Goal: Transaction & Acquisition: Purchase product/service

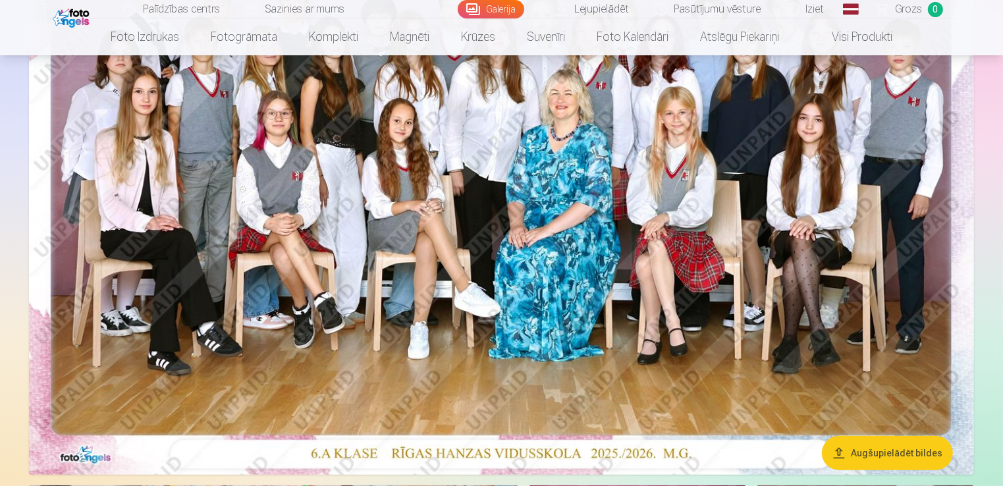
scroll to position [222, 0]
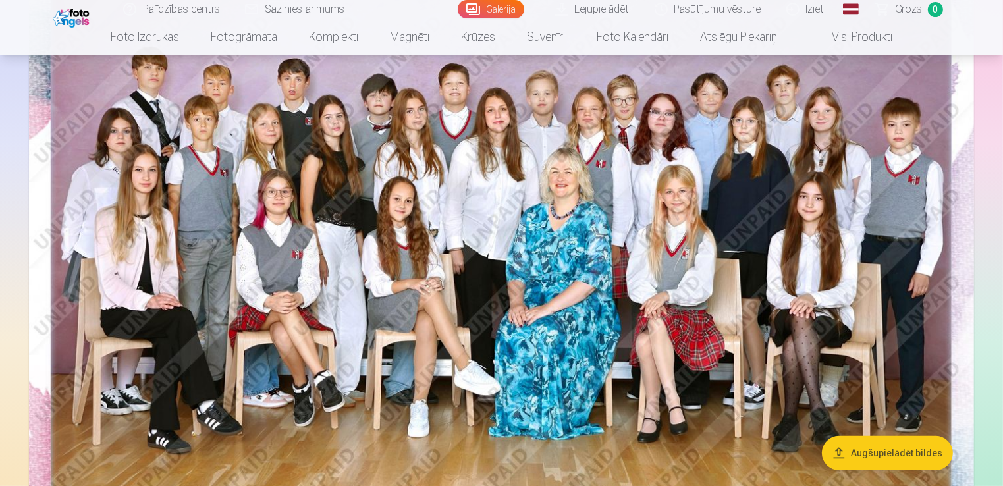
click at [619, 122] on img at bounding box center [501, 238] width 945 height 630
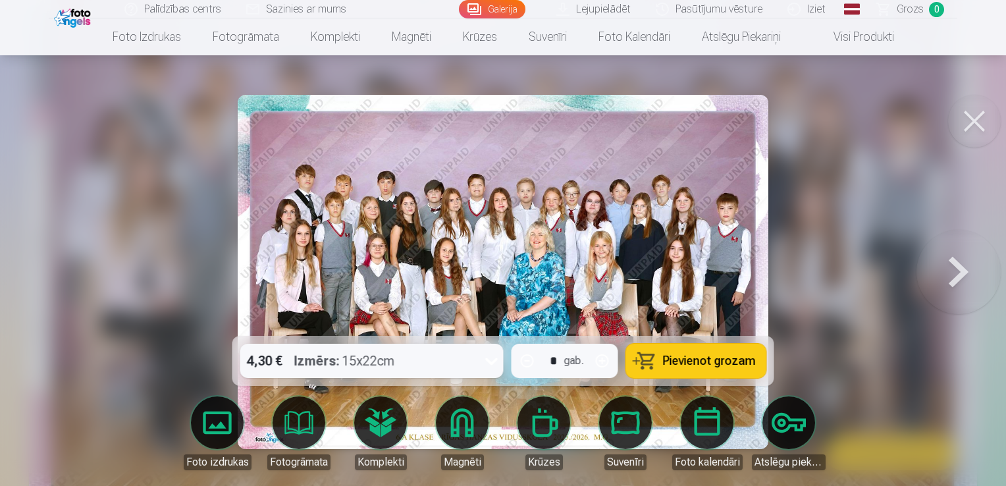
click at [692, 362] on span "Pievienot grozam" at bounding box center [709, 361] width 93 height 12
click at [972, 125] on button at bounding box center [974, 121] width 53 height 53
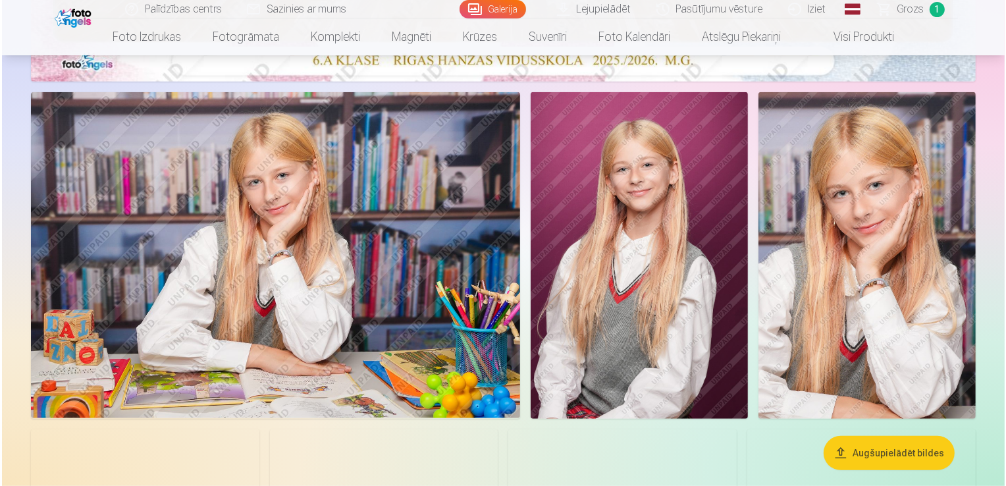
scroll to position [707, 0]
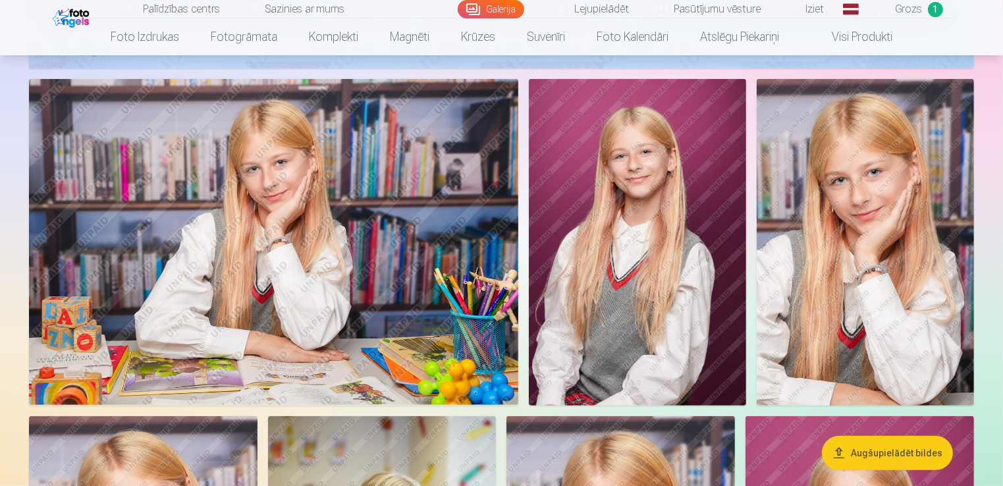
drag, startPoint x: 1004, startPoint y: 44, endPoint x: 1006, endPoint y: 58, distance: 14.1
click at [846, 242] on img at bounding box center [865, 242] width 217 height 326
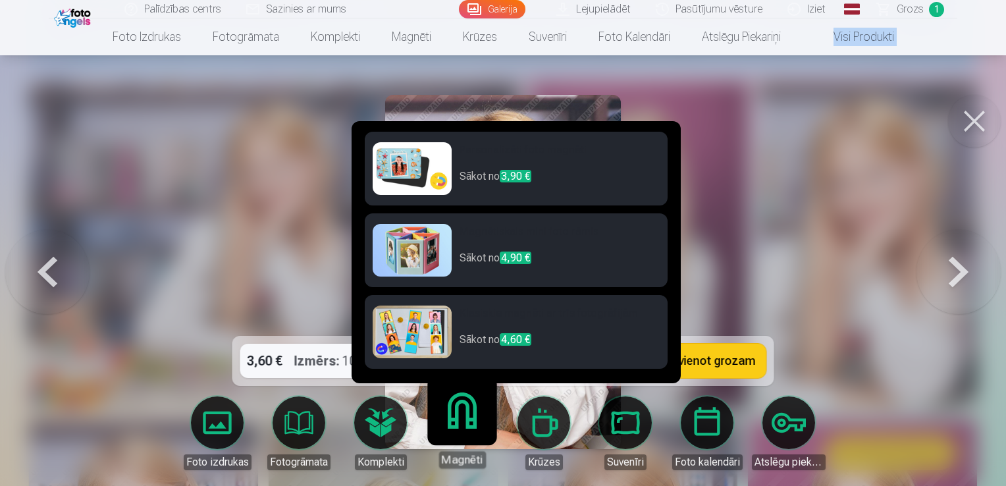
click at [458, 433] on link "Magnēti" at bounding box center [461, 427] width 81 height 81
click at [550, 172] on p "Sākot no 3,90 €" at bounding box center [560, 182] width 200 height 26
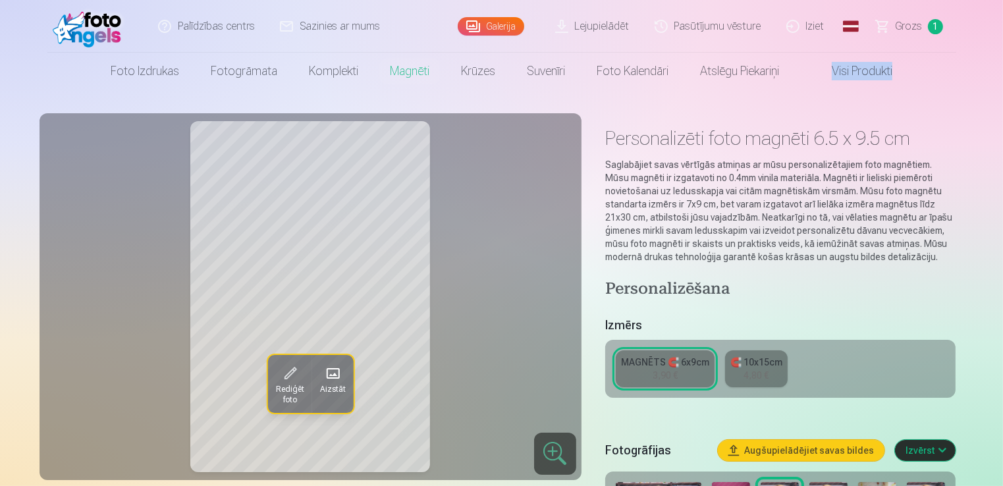
click at [671, 366] on div "MAGNĒTS 🧲 6x9cm" at bounding box center [665, 362] width 88 height 13
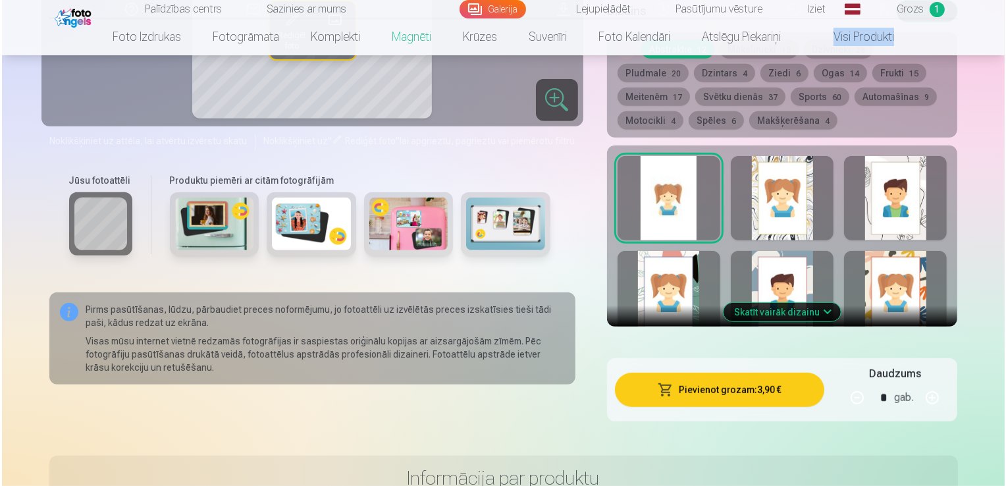
scroll to position [699, 0]
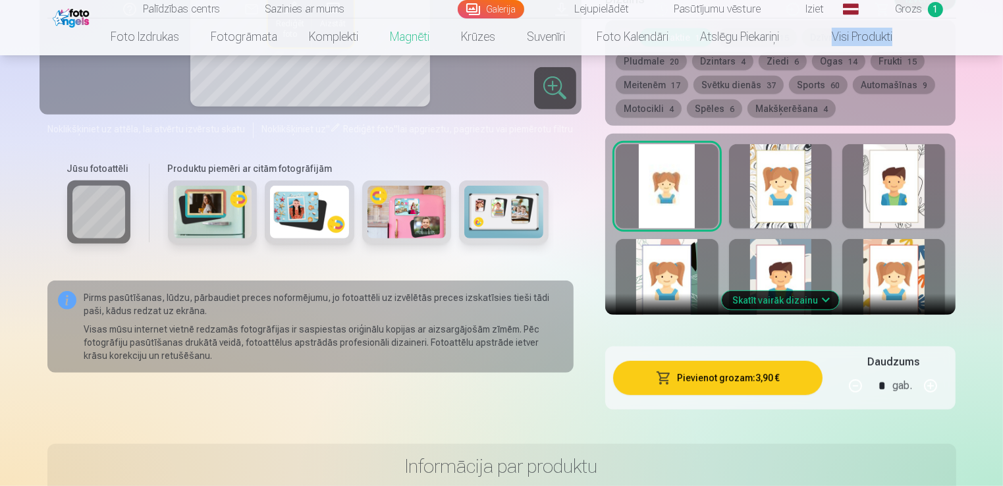
click at [717, 391] on button "Pievienot grozam : 3,90 €" at bounding box center [718, 378] width 210 height 34
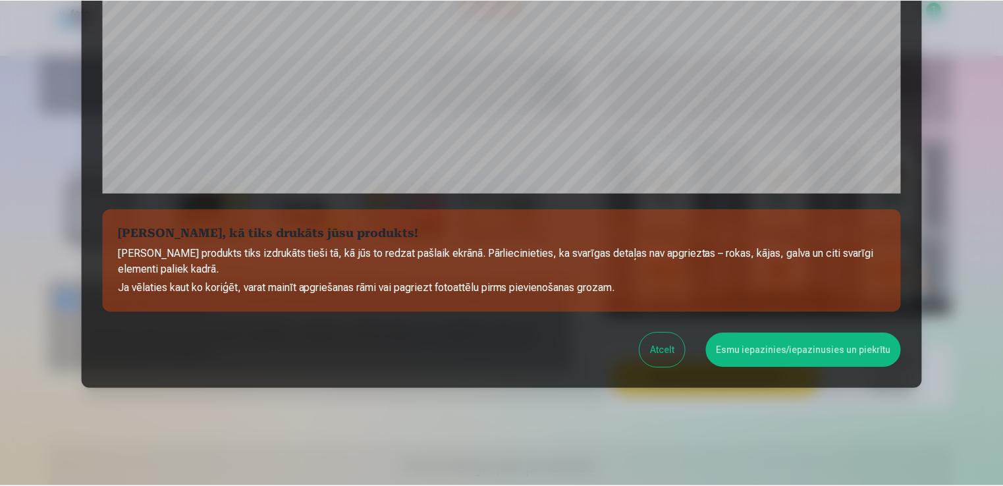
scroll to position [462, 0]
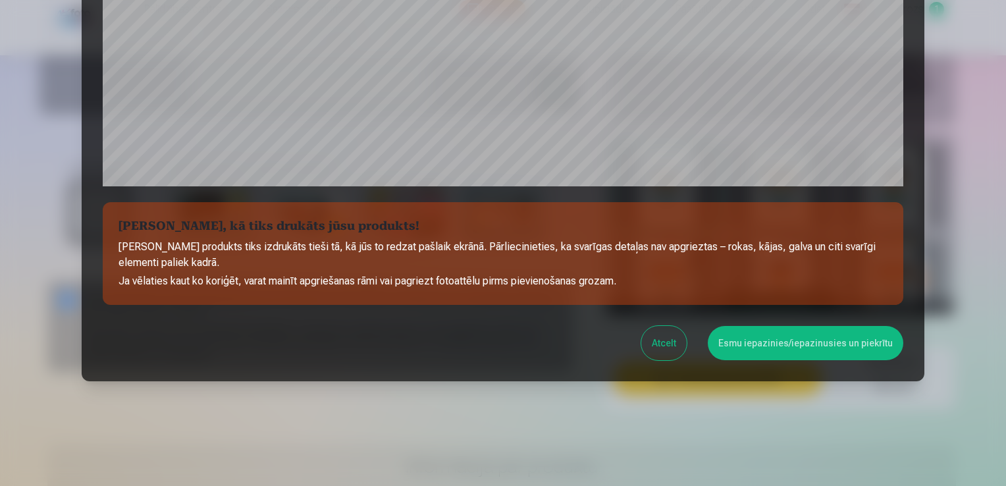
click at [761, 343] on button "Esmu iepazinies/iepazinusies un piekrītu" at bounding box center [806, 343] width 196 height 34
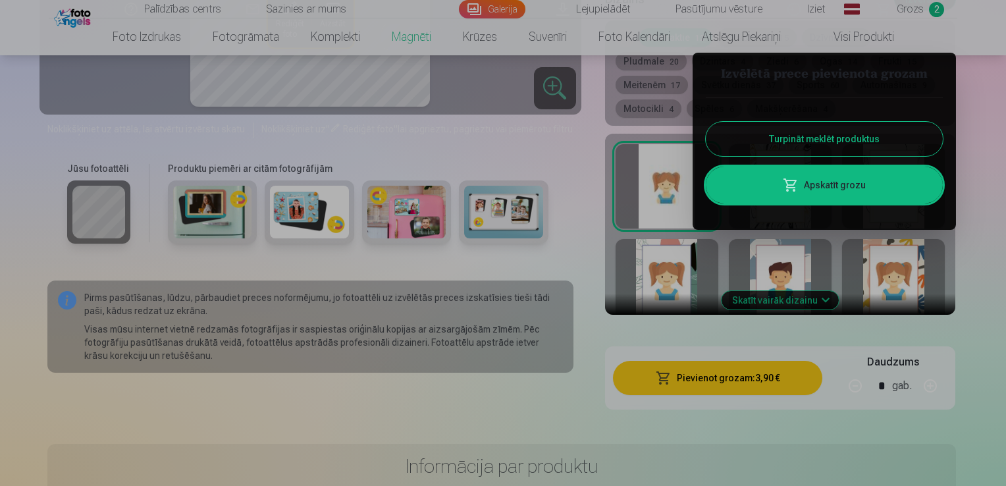
click at [935, 9] on div at bounding box center [503, 243] width 1006 height 486
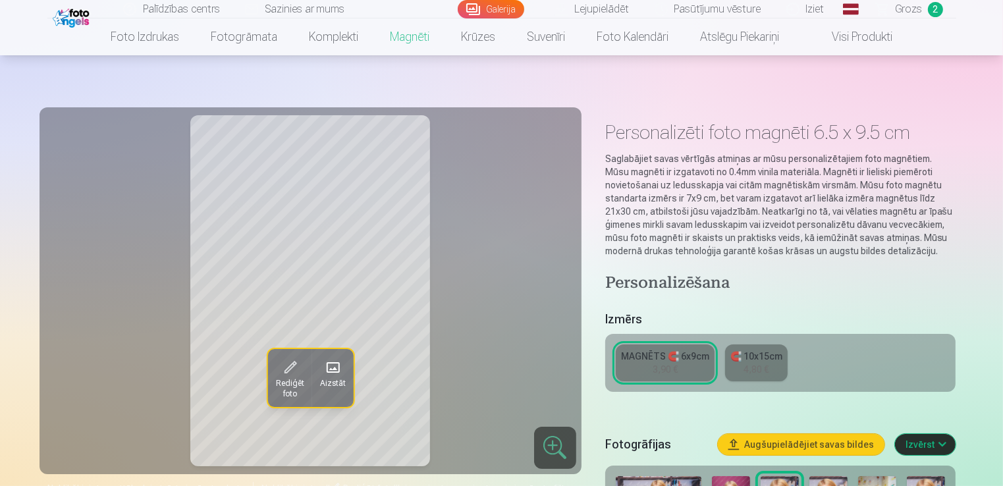
scroll to position [0, 0]
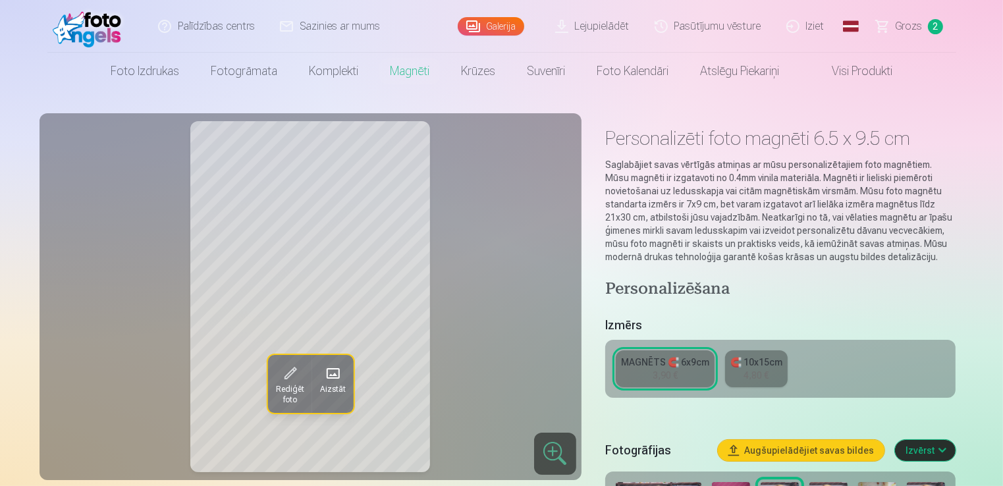
click at [911, 30] on span "Grozs" at bounding box center [909, 26] width 27 height 16
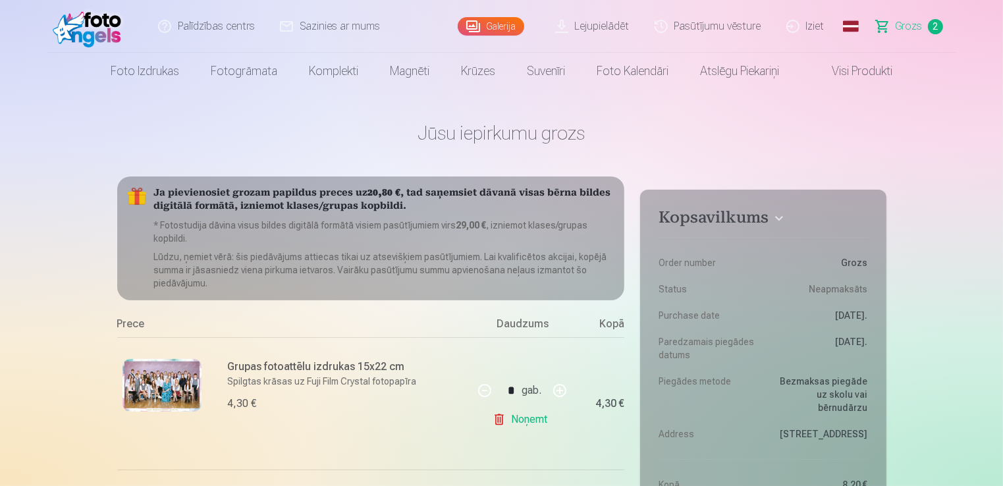
click at [506, 29] on link "Galerija" at bounding box center [491, 26] width 67 height 18
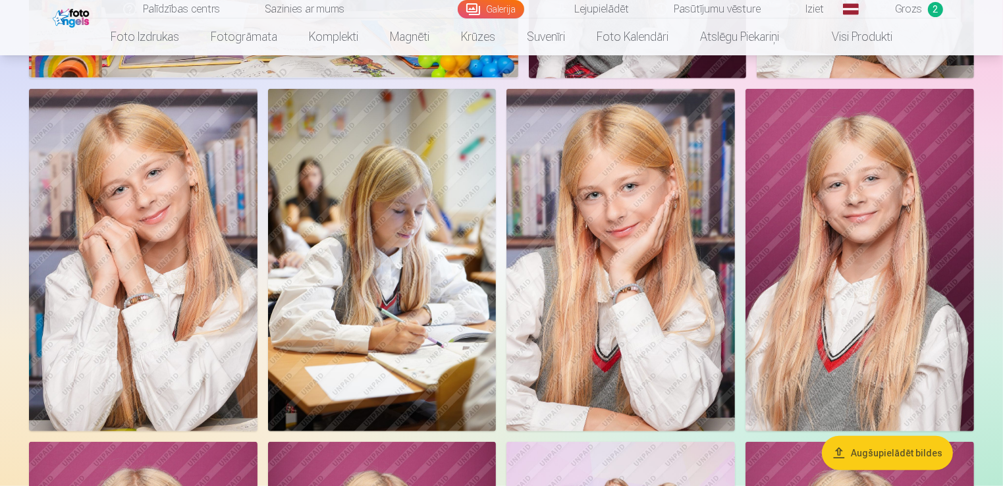
scroll to position [1047, 0]
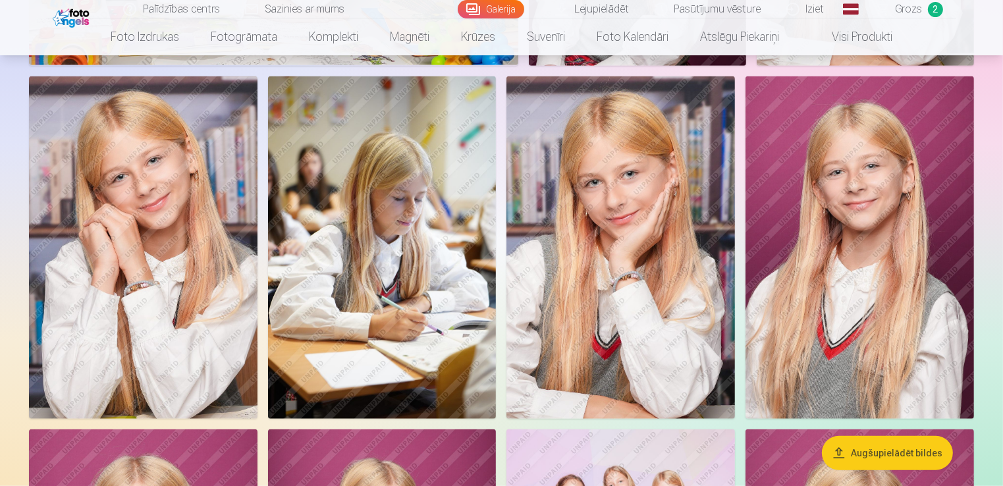
click at [163, 265] on img at bounding box center [143, 247] width 229 height 342
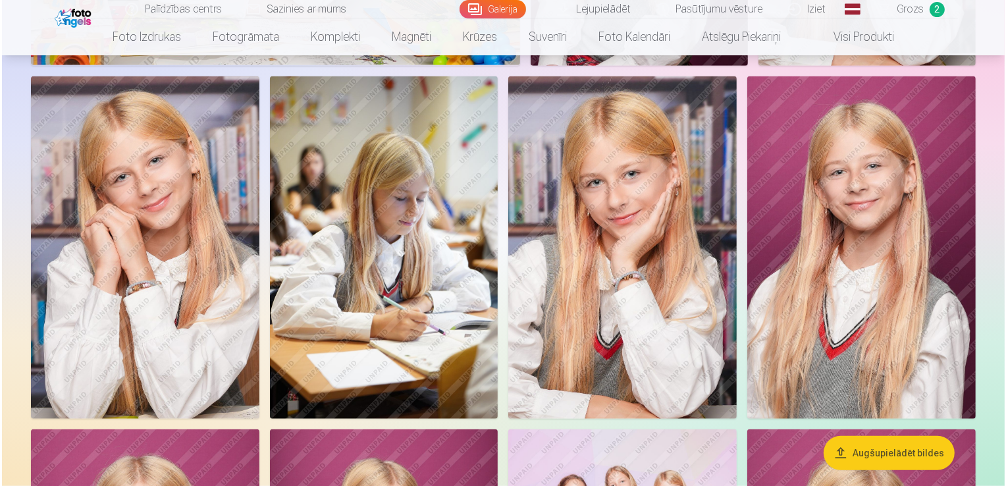
scroll to position [1048, 0]
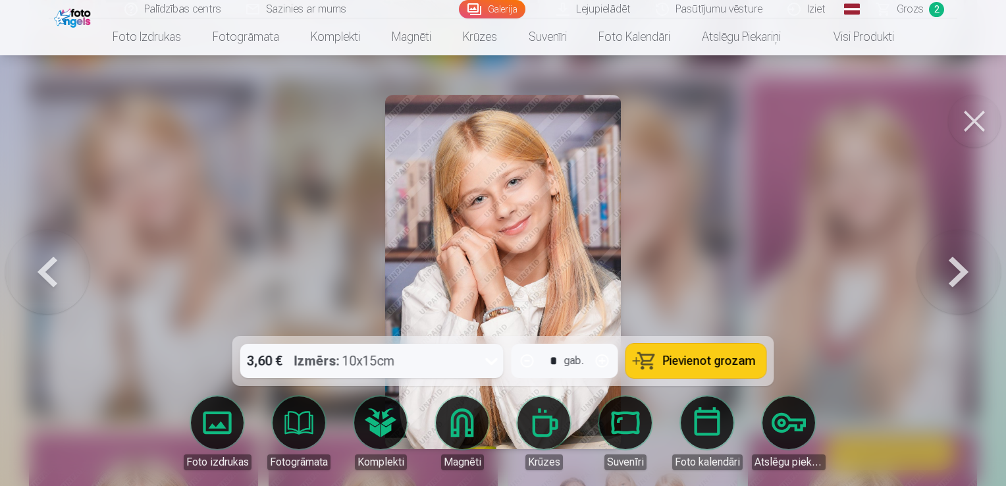
click at [706, 350] on button "Pievienot grozam" at bounding box center [696, 361] width 140 height 34
click at [981, 125] on button at bounding box center [974, 121] width 53 height 53
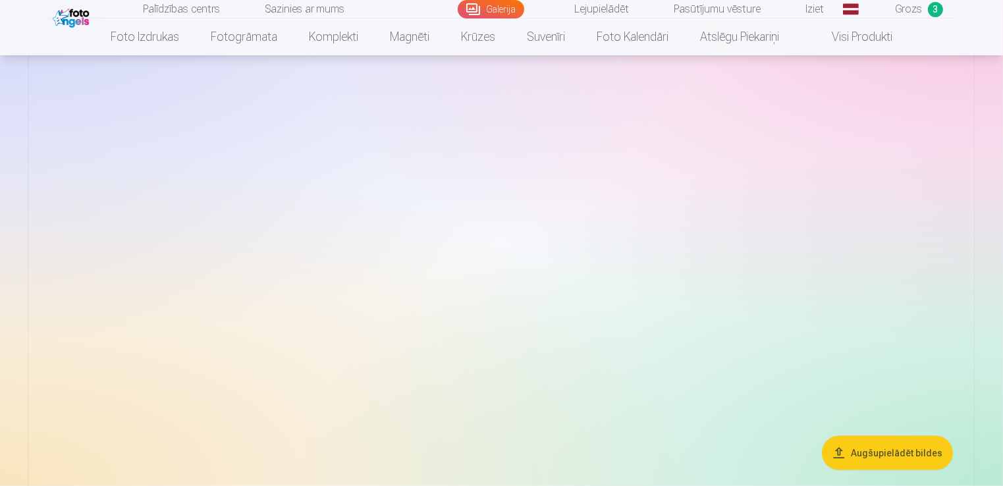
scroll to position [6636, 0]
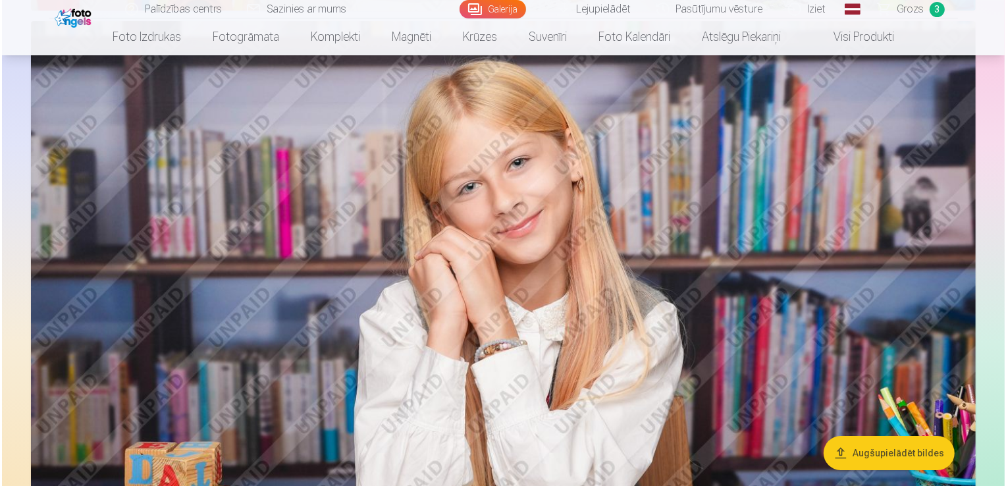
scroll to position [4698, 0]
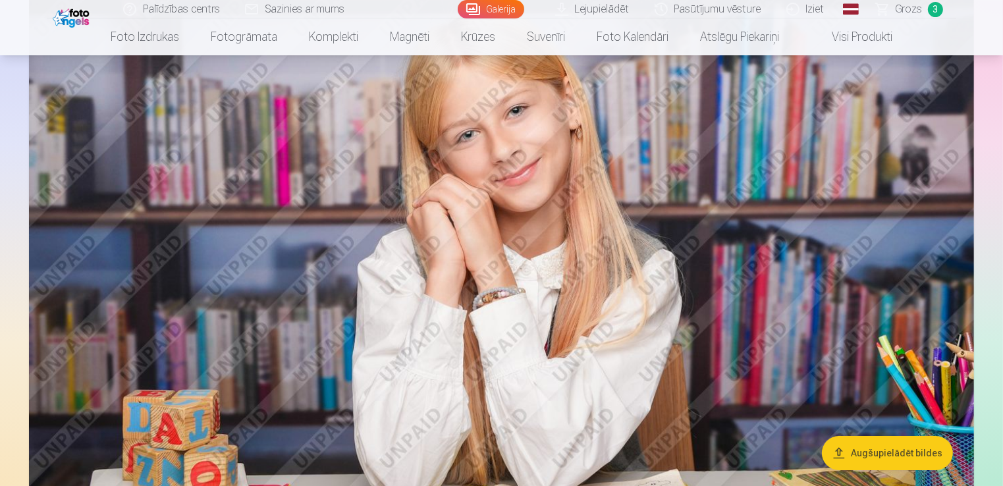
click at [575, 227] on img at bounding box center [501, 284] width 945 height 630
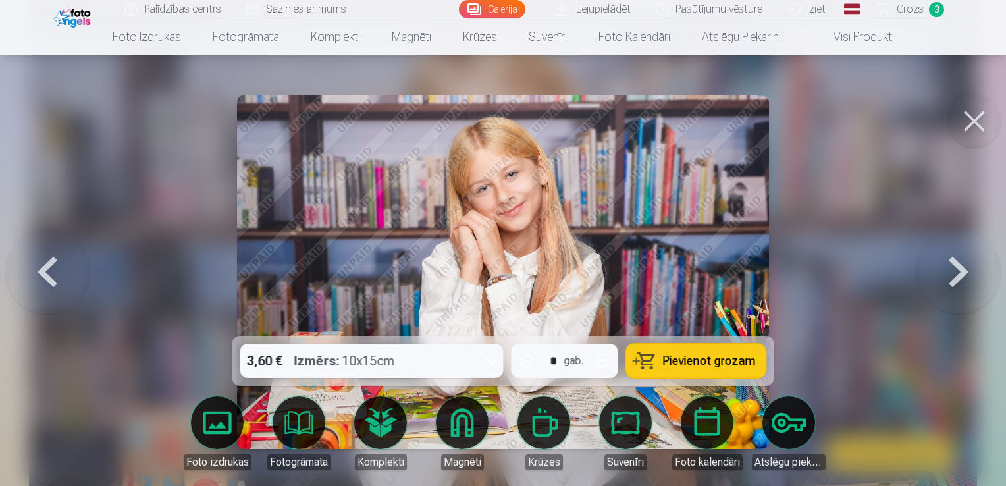
click at [826, 144] on div at bounding box center [503, 243] width 1006 height 486
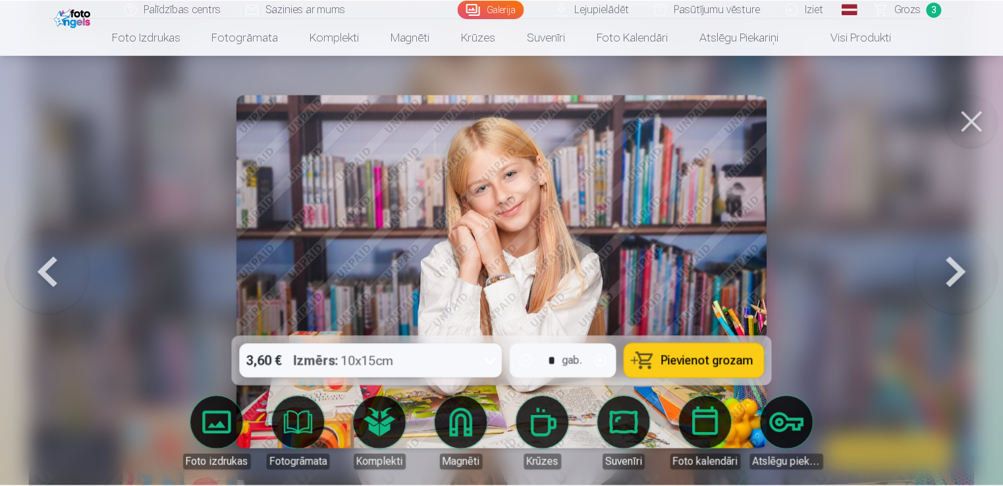
scroll to position [4684, 0]
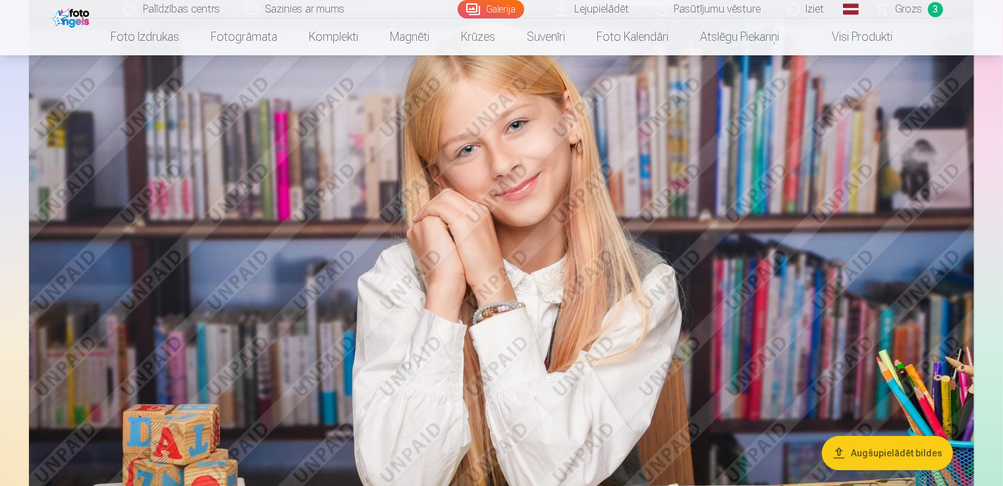
click at [906, 12] on span "Grozs" at bounding box center [909, 9] width 27 height 16
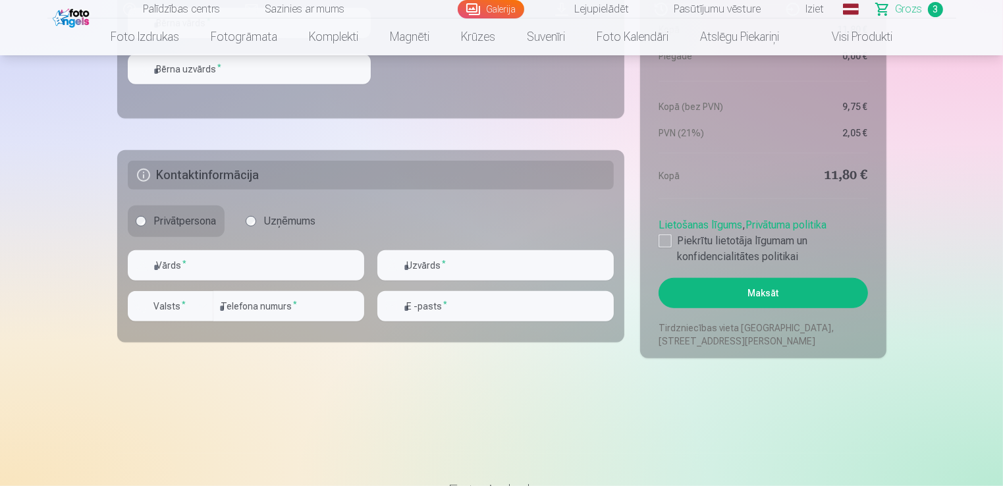
scroll to position [951, 0]
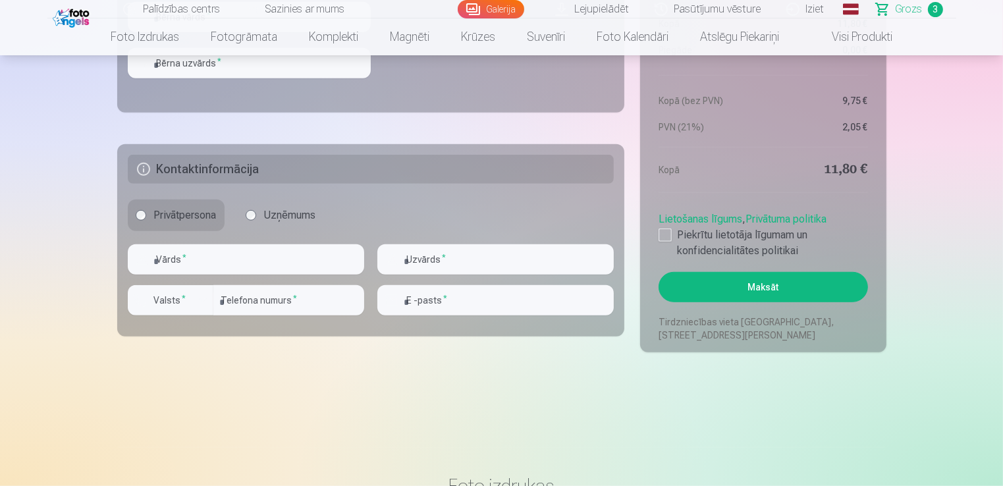
click at [732, 288] on button "Maksāt" at bounding box center [763, 287] width 209 height 30
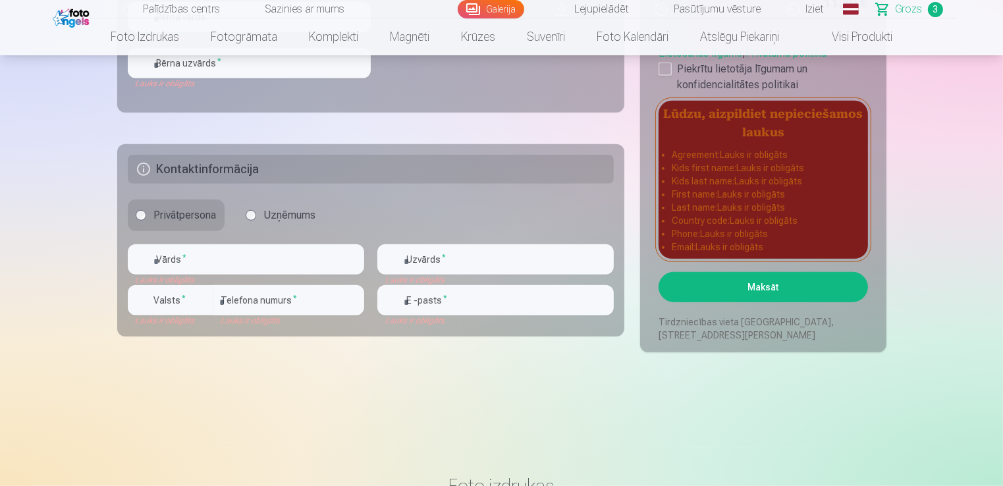
click at [732, 288] on button "Maksāt" at bounding box center [763, 287] width 209 height 30
click at [669, 69] on div at bounding box center [665, 69] width 13 height 13
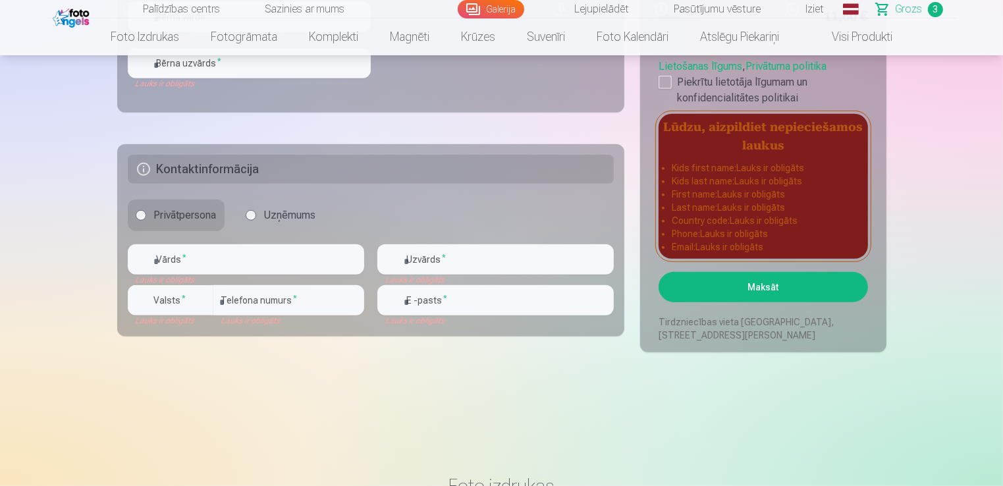
click at [750, 288] on button "Maksāt" at bounding box center [763, 287] width 209 height 30
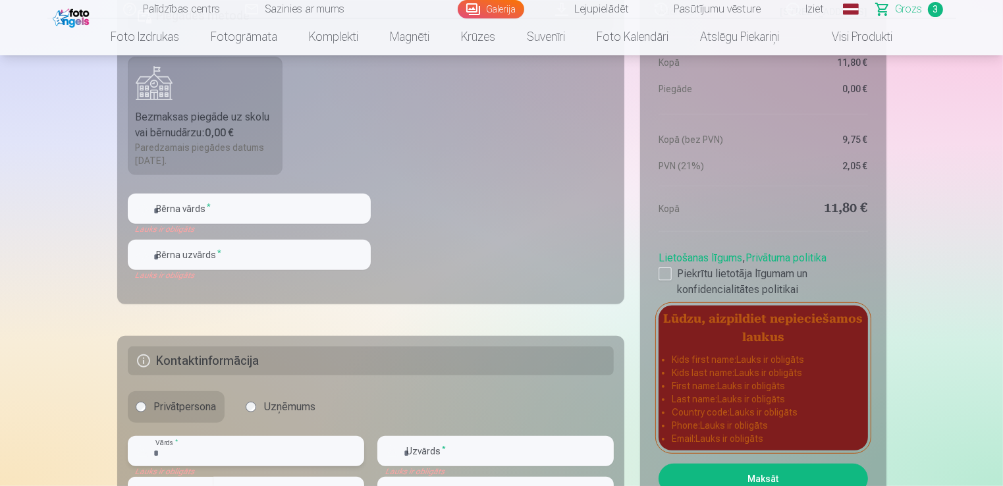
scroll to position [766, 0]
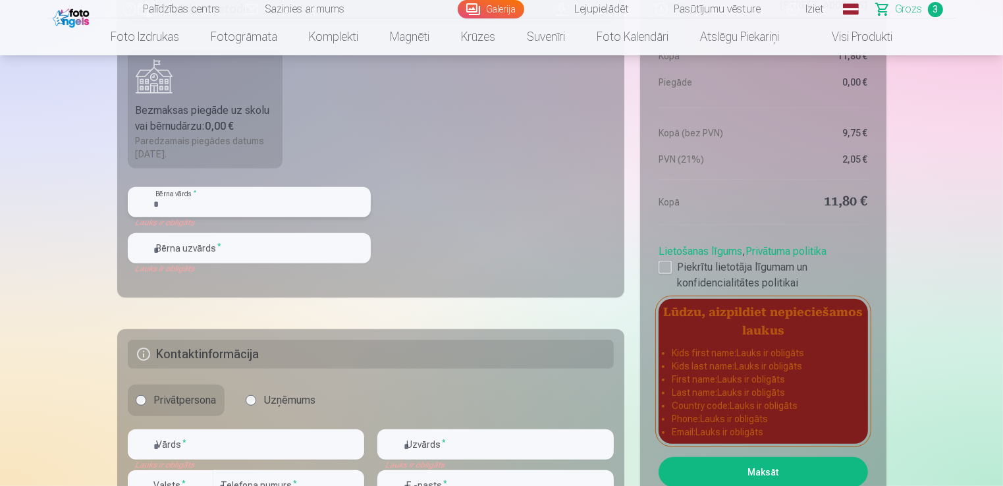
click at [194, 199] on input "text" at bounding box center [249, 202] width 243 height 30
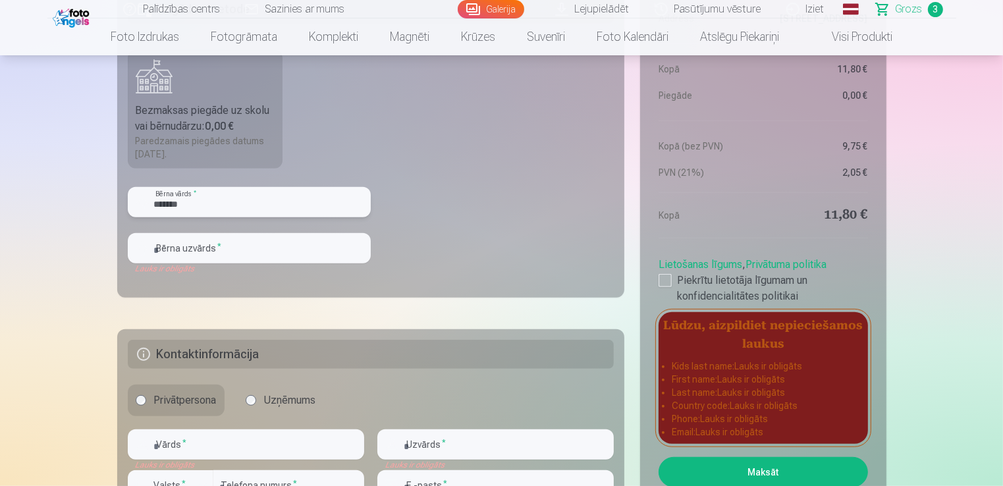
type input "*******"
click at [501, 246] on fieldset "Piegādes metode Bezmaksas piegāde uz skolu vai bērnudārzu : 0,00 € Paredzamais …" at bounding box center [371, 140] width 508 height 313
click at [184, 254] on input "text" at bounding box center [249, 248] width 243 height 30
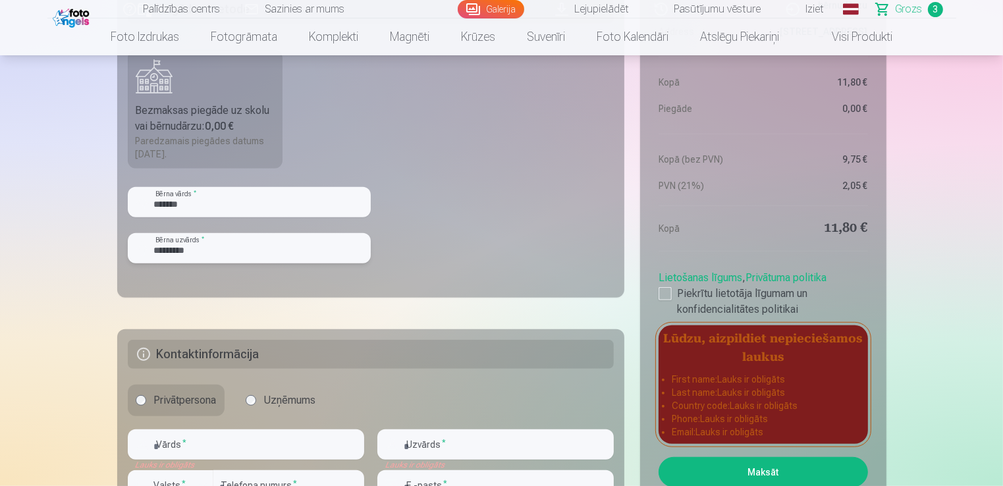
type input "*********"
click at [499, 215] on fieldset "Piegādes metode Bezmaksas piegāde uz skolu vai bērnudārzu : 0,00 € Paredzamais …" at bounding box center [371, 140] width 508 height 313
drag, startPoint x: 1002, startPoint y: 94, endPoint x: 1008, endPoint y: 98, distance: 7.5
drag, startPoint x: 1002, startPoint y: 88, endPoint x: 1002, endPoint y: 205, distance: 117.9
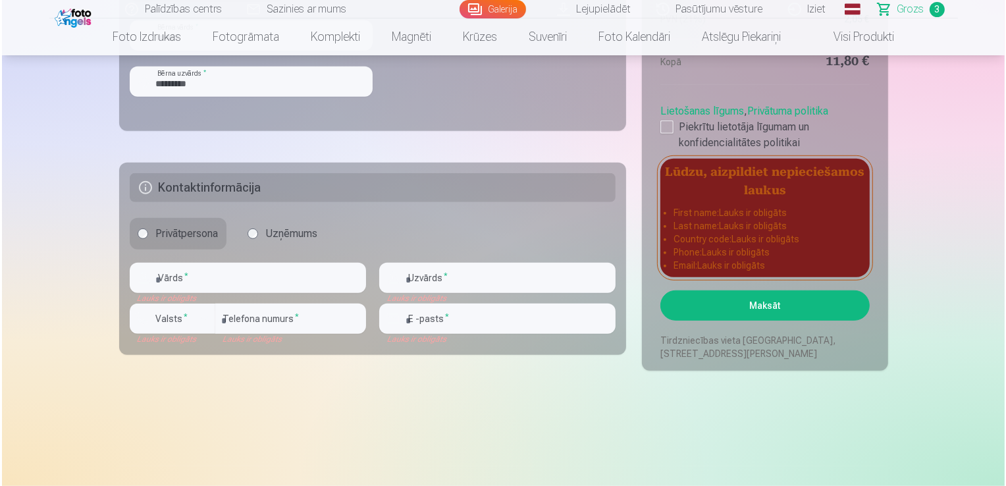
scroll to position [908, 0]
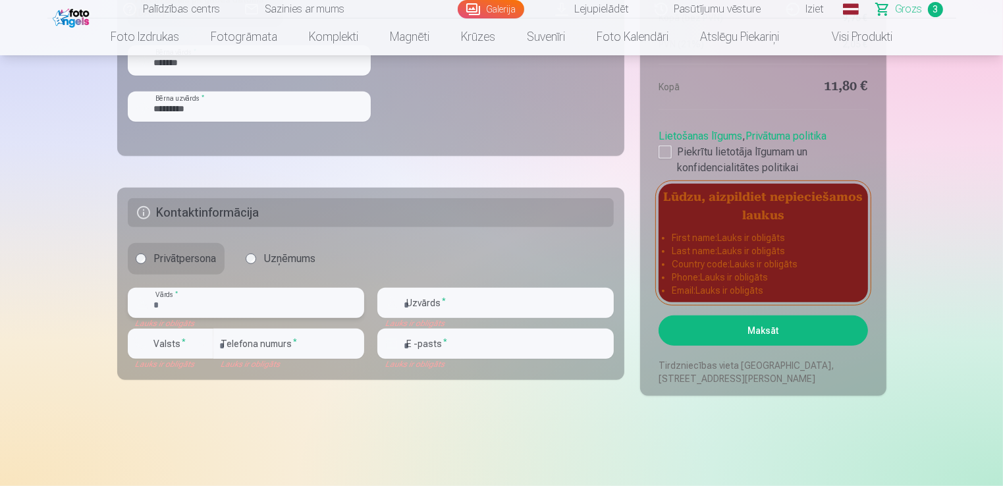
click at [165, 305] on input "text" at bounding box center [246, 303] width 236 height 30
type input "*****"
type input "*********"
type input "********"
type input "**********"
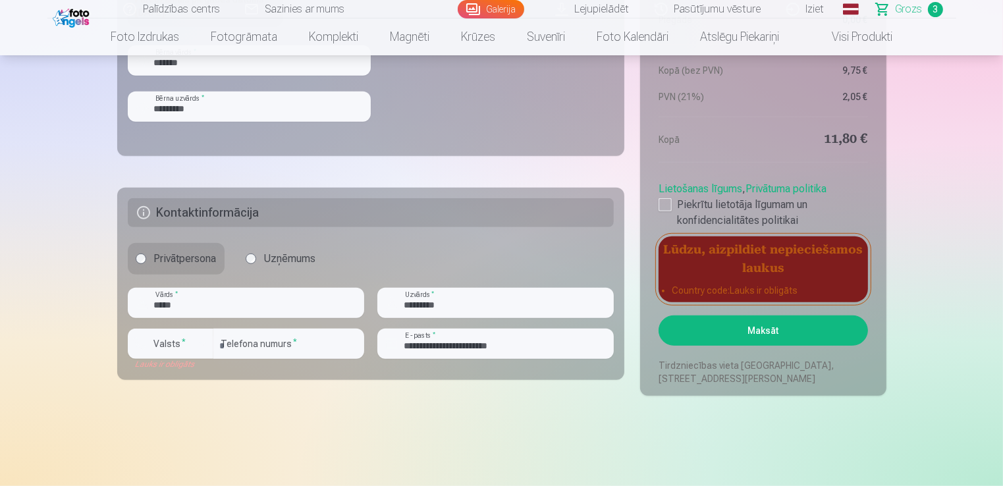
click at [743, 336] on button "Maksāt" at bounding box center [763, 330] width 209 height 30
drag, startPoint x: 1002, startPoint y: 107, endPoint x: 1001, endPoint y: 94, distance: 13.2
drag, startPoint x: 1001, startPoint y: 94, endPoint x: 1006, endPoint y: 121, distance: 27.4
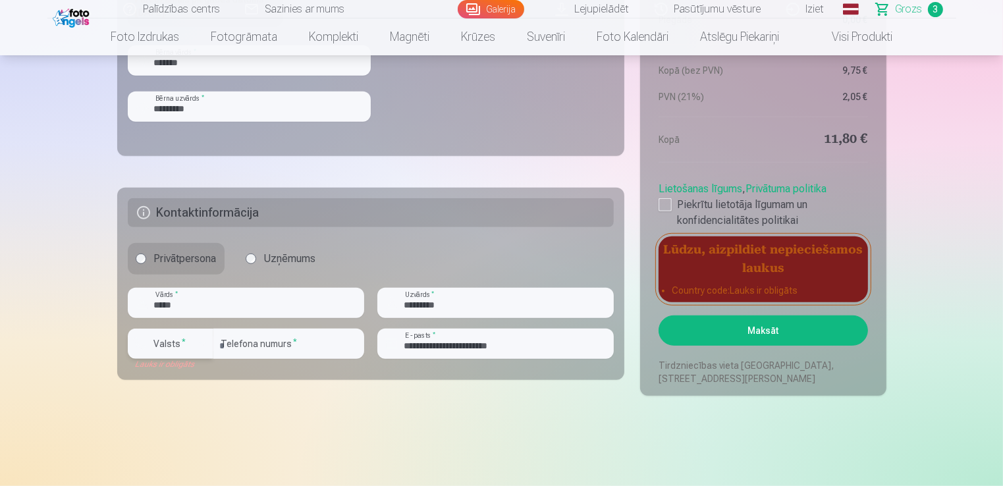
click at [200, 349] on div "button" at bounding box center [203, 344] width 16 height 16
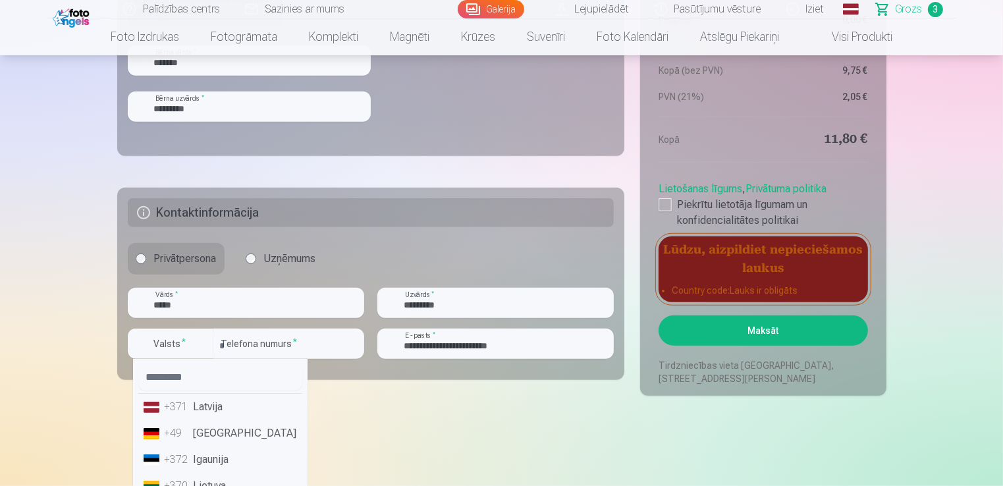
click at [205, 406] on li "+371 Latvija" at bounding box center [220, 407] width 164 height 26
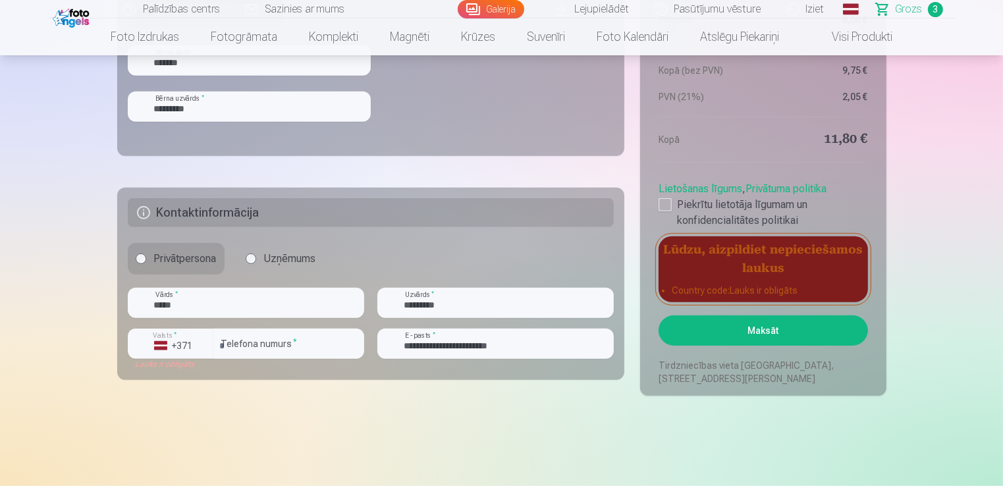
click at [776, 332] on button "Maksāt" at bounding box center [763, 330] width 209 height 30
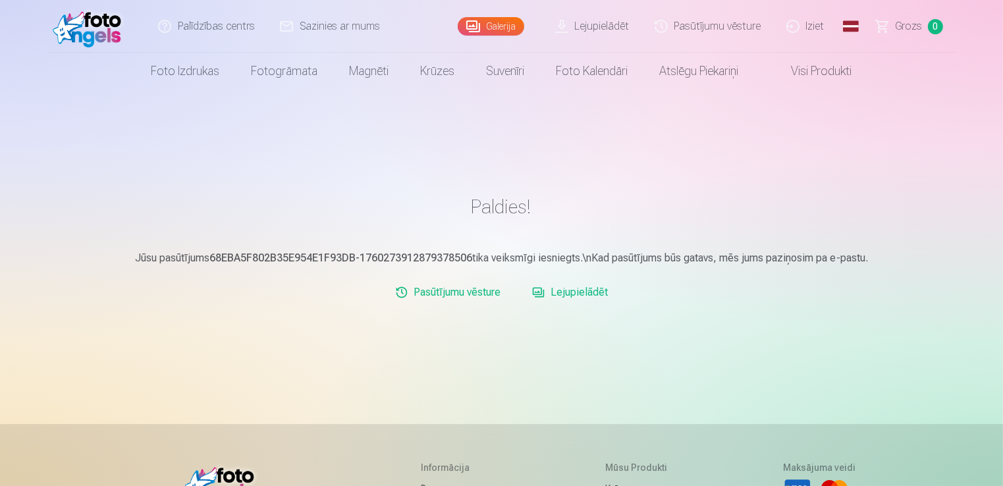
click at [497, 26] on link "Galerija" at bounding box center [491, 26] width 67 height 18
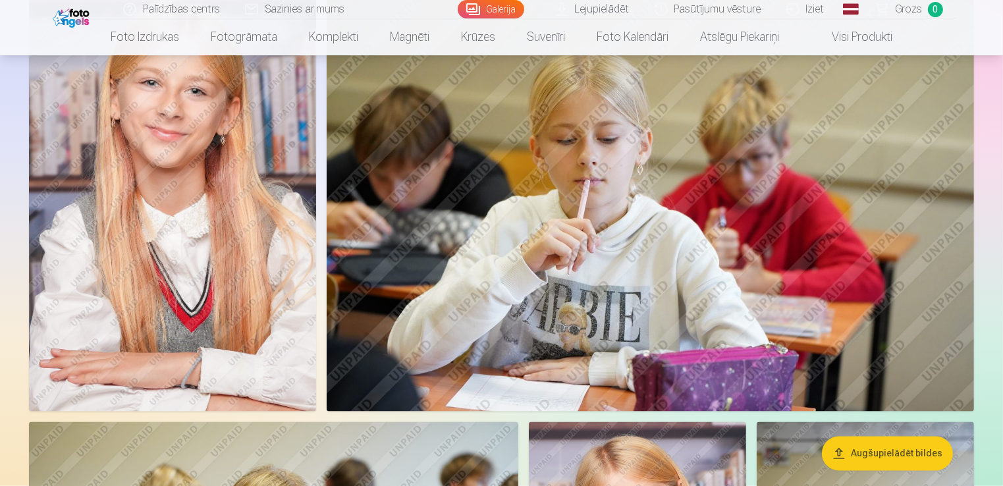
scroll to position [1949, 0]
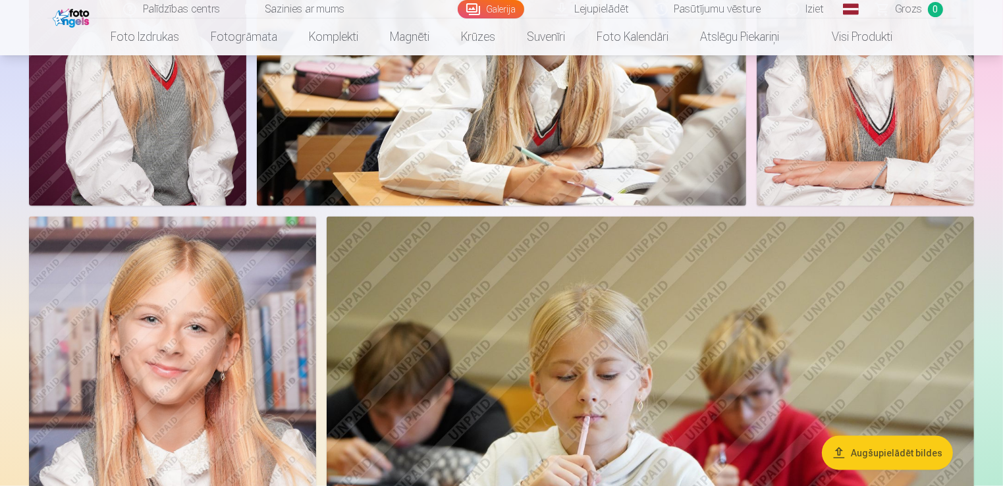
click at [817, 9] on link "Iziet" at bounding box center [806, 9] width 63 height 18
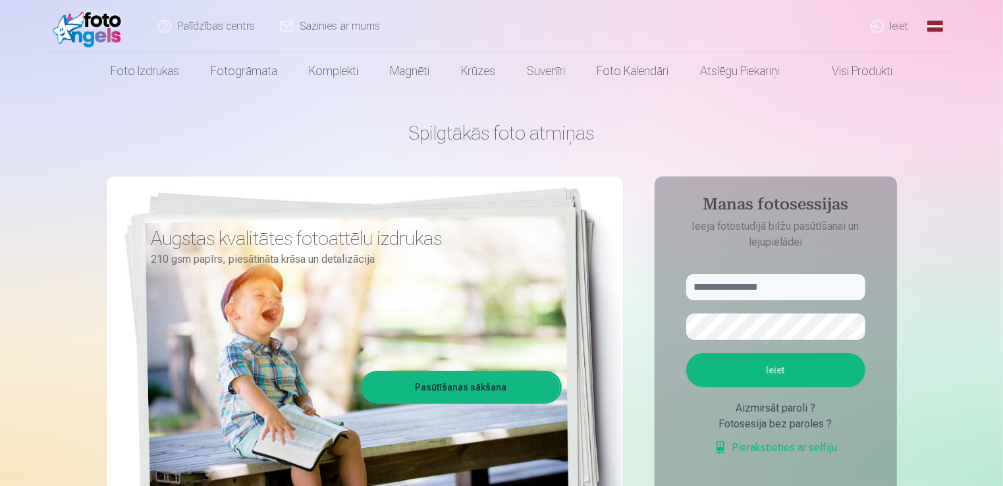
click at [898, 26] on link "Ieiet" at bounding box center [890, 26] width 63 height 53
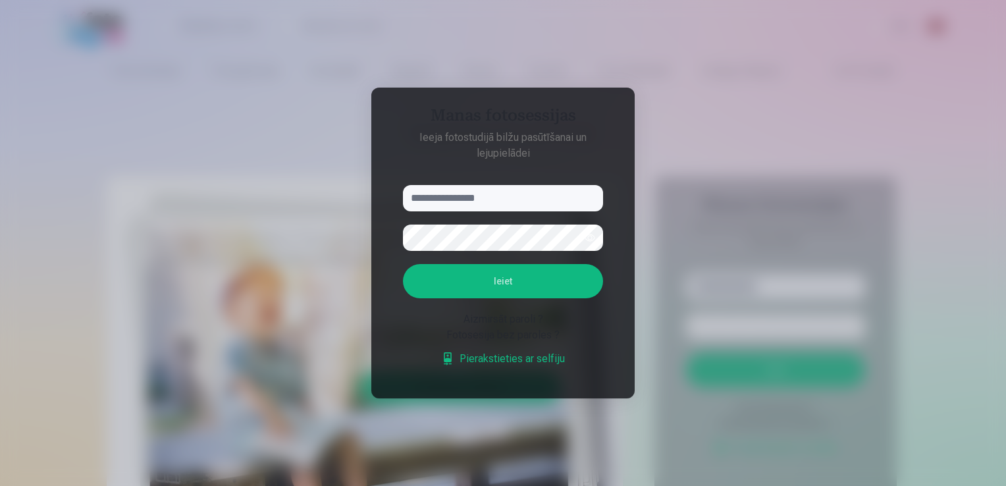
click at [456, 199] on input "text" at bounding box center [503, 198] width 200 height 26
type input "**********"
click at [492, 277] on button "Ieiet" at bounding box center [503, 281] width 200 height 34
